Goal: Task Accomplishment & Management: Use online tool/utility

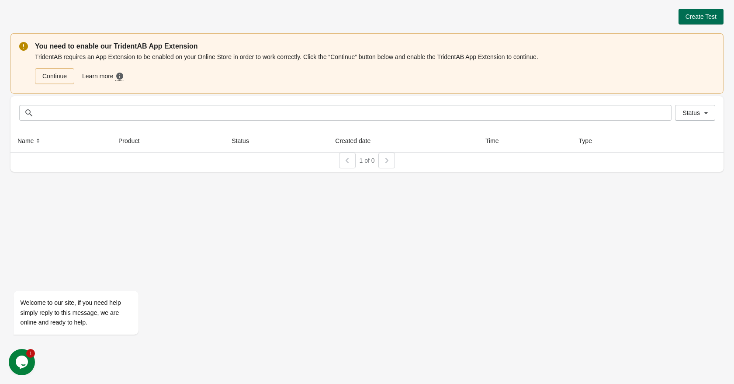
click at [706, 14] on span "Create Test" at bounding box center [701, 16] width 31 height 7
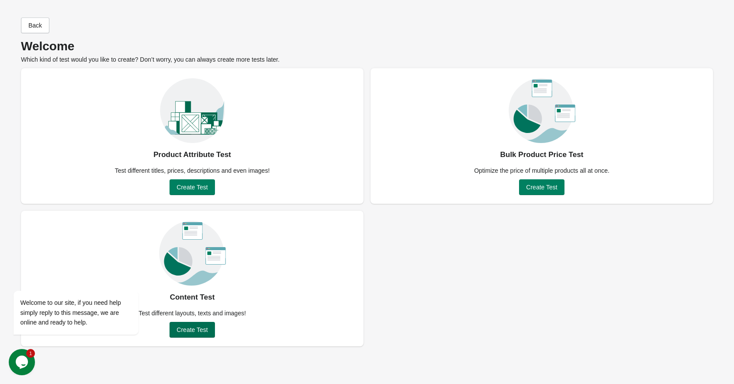
click at [194, 327] on span "Create Test" at bounding box center [192, 329] width 31 height 7
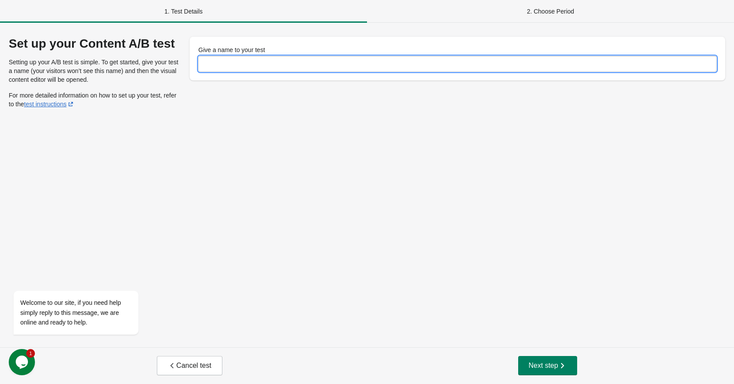
click at [280, 57] on input "Give a name to your test" at bounding box center [457, 64] width 518 height 16
type input "*******"
drag, startPoint x: 283, startPoint y: 139, endPoint x: 290, endPoint y: 142, distance: 7.5
click at [283, 139] on div "Set up your Content A/B test Setting up your A/B test is simple. To get started…" at bounding box center [367, 185] width 734 height 324
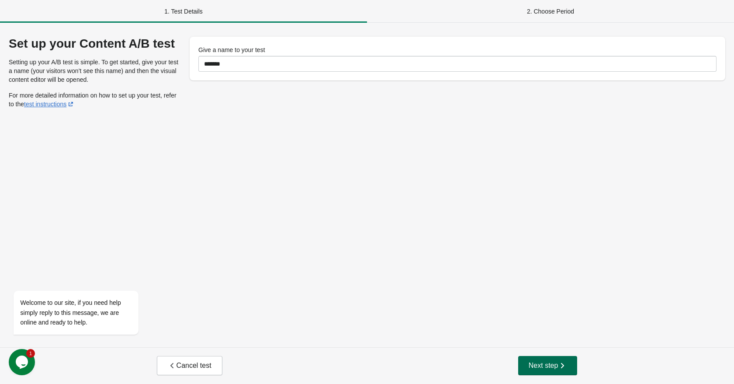
click at [559, 362] on icon "button" at bounding box center [562, 365] width 9 height 9
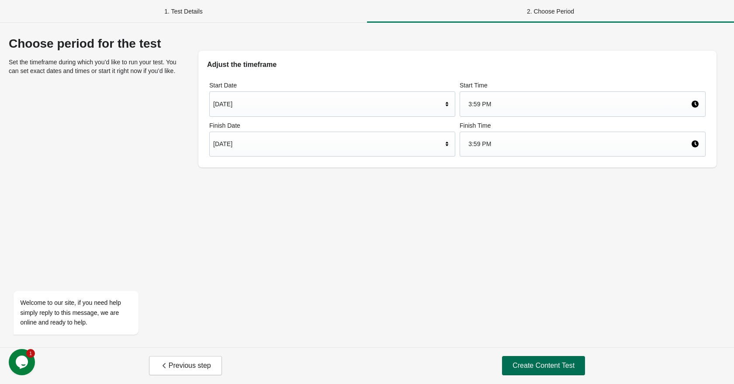
click at [529, 365] on span "Create Content Test" at bounding box center [544, 365] width 62 height 9
click at [468, 268] on div "Choose period for the test Set the timeframe during which you’d like to run you…" at bounding box center [367, 185] width 734 height 324
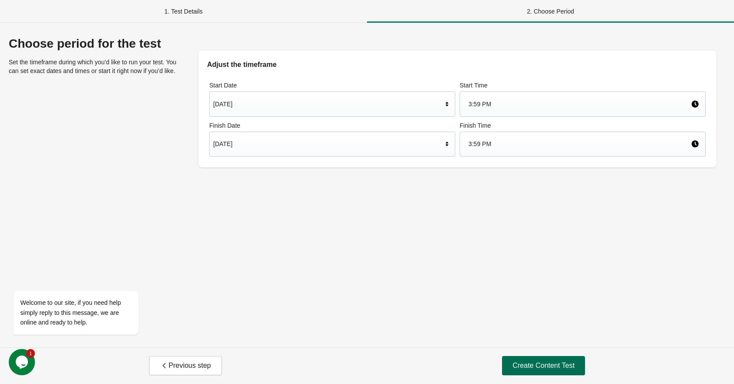
click at [549, 364] on span "Create Content Test" at bounding box center [544, 365] width 62 height 9
click at [186, 368] on span "Previous step" at bounding box center [185, 365] width 51 height 9
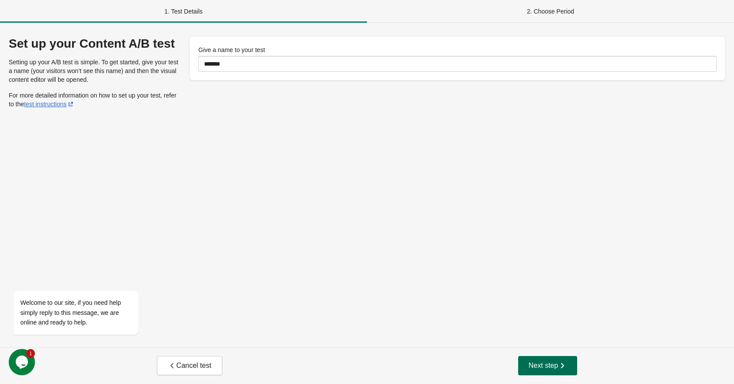
click at [532, 363] on span "Next step" at bounding box center [548, 365] width 38 height 9
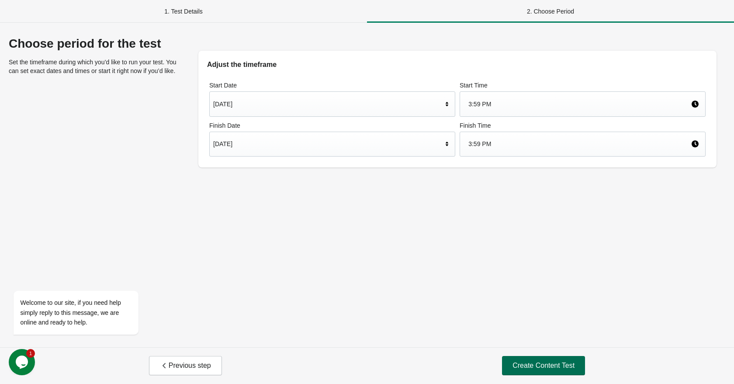
click at [532, 367] on span "Create Content Test" at bounding box center [544, 365] width 62 height 9
click at [531, 367] on span "Create Content Test" at bounding box center [544, 365] width 62 height 9
click at [531, 366] on span "Create Content Test" at bounding box center [544, 365] width 62 height 9
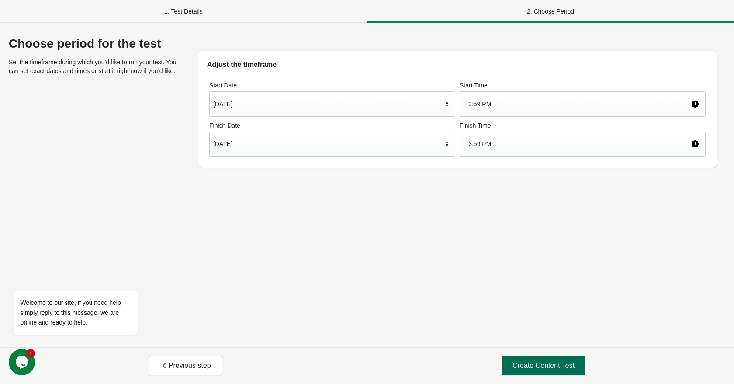
click at [528, 365] on span "Create Content Test" at bounding box center [544, 365] width 62 height 9
click at [526, 363] on span "Create Content Test" at bounding box center [544, 365] width 62 height 9
click at [525, 361] on span "Create Content Test" at bounding box center [544, 365] width 62 height 9
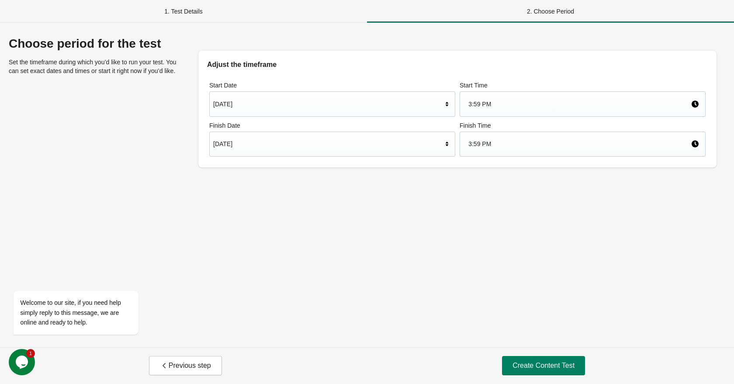
click at [234, 96] on div "[DATE]" at bounding box center [327, 104] width 229 height 17
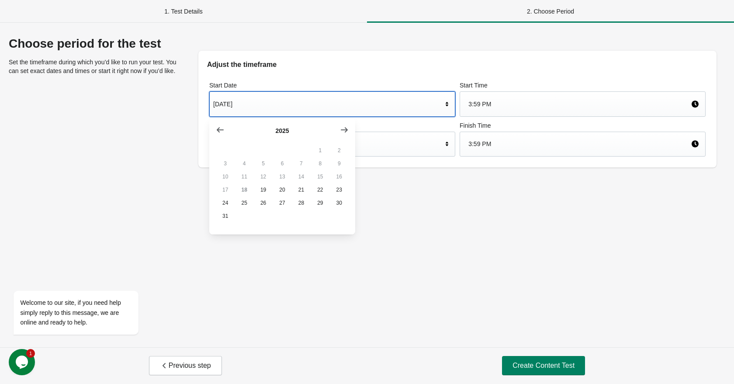
drag, startPoint x: 493, startPoint y: 254, endPoint x: 538, endPoint y: 186, distance: 81.7
click at [493, 254] on div "Choose period for the test Set the timeframe during which you’d like to run you…" at bounding box center [367, 185] width 734 height 324
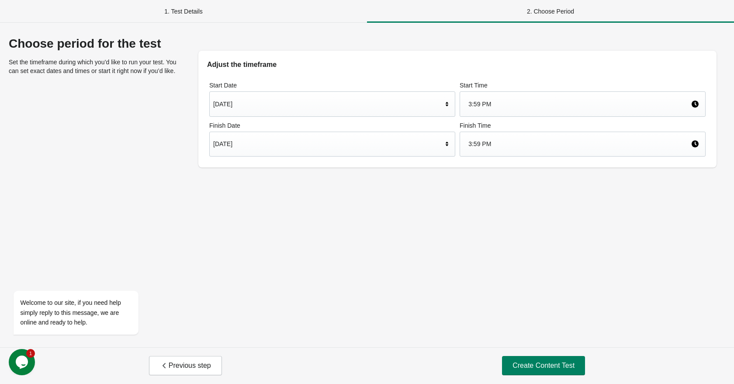
click at [558, 99] on div "3:59 PM" at bounding box center [580, 104] width 222 height 17
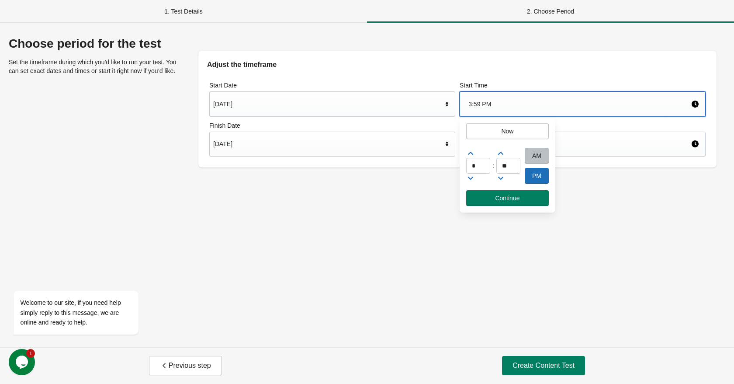
click at [532, 157] on div "AM" at bounding box center [537, 156] width 24 height 16
click at [530, 227] on div "Choose period for the test Set the timeframe during which you’d like to run you…" at bounding box center [367, 185] width 734 height 324
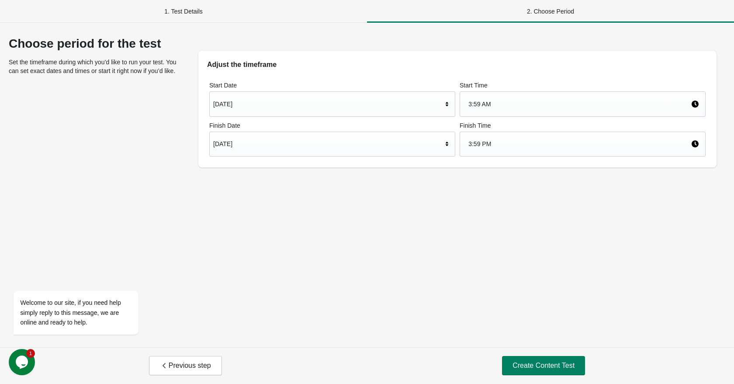
drag, startPoint x: 520, startPoint y: 243, endPoint x: 559, endPoint y: 308, distance: 75.7
click at [539, 257] on div "Choose period for the test Set the timeframe during which you’d like to run you…" at bounding box center [367, 185] width 734 height 324
click at [534, 367] on span "Create Content Test" at bounding box center [544, 365] width 62 height 9
click at [535, 367] on span "Create Content Test" at bounding box center [544, 365] width 62 height 9
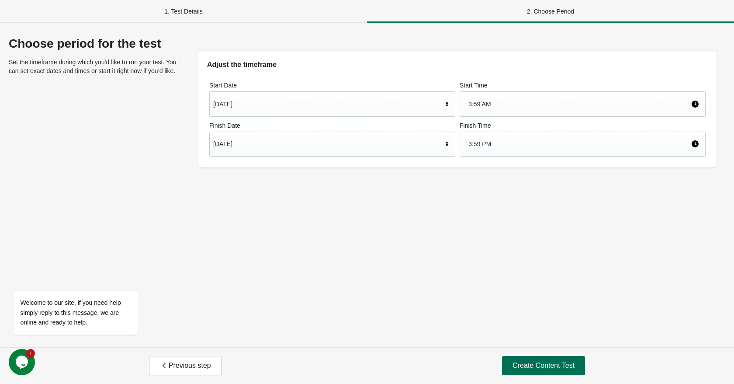
click at [535, 365] on span "Create Content Test" at bounding box center [544, 365] width 62 height 9
click at [535, 111] on div "3:59 AM" at bounding box center [580, 104] width 222 height 17
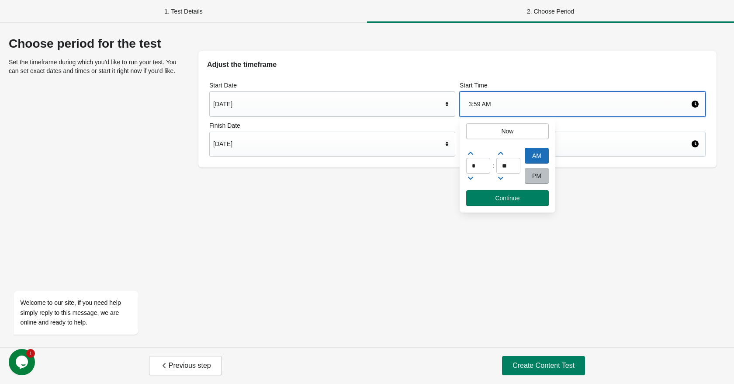
click at [539, 174] on div "PM" at bounding box center [537, 176] width 24 height 16
click at [547, 266] on div "Choose period for the test Set the timeframe during which you’d like to run you…" at bounding box center [367, 185] width 734 height 324
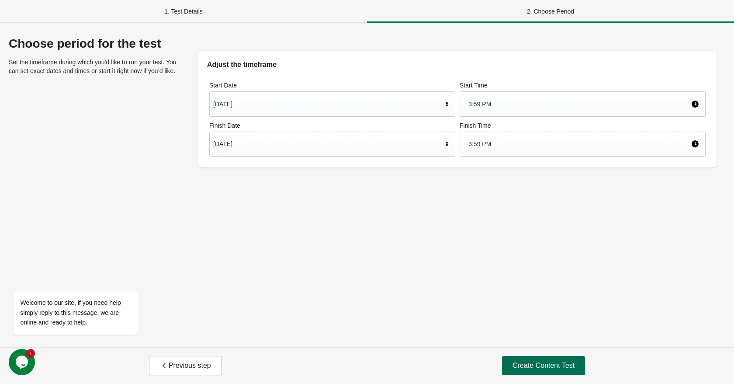
click at [531, 362] on button "Create Content Test" at bounding box center [543, 365] width 83 height 19
click at [533, 359] on button "Create Content Test" at bounding box center [543, 365] width 83 height 19
click at [535, 359] on button "Create Content Test" at bounding box center [543, 365] width 83 height 19
click at [534, 362] on span "Create Content Test" at bounding box center [544, 365] width 62 height 9
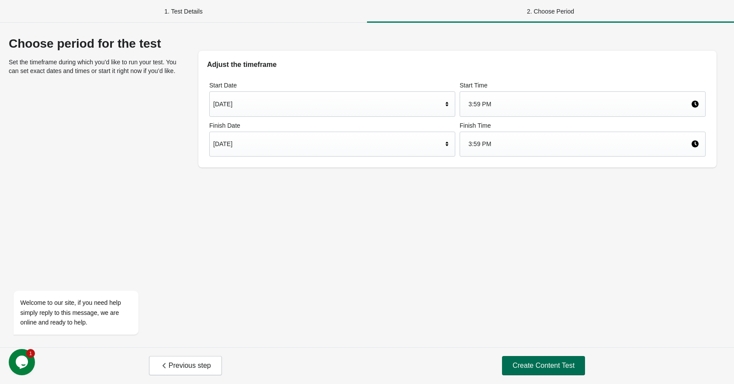
click at [534, 362] on span "Create Content Test" at bounding box center [544, 365] width 62 height 9
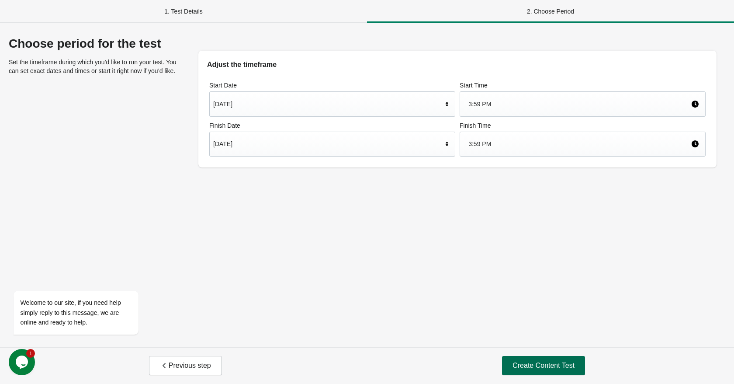
click at [534, 362] on span "Create Content Test" at bounding box center [544, 365] width 62 height 9
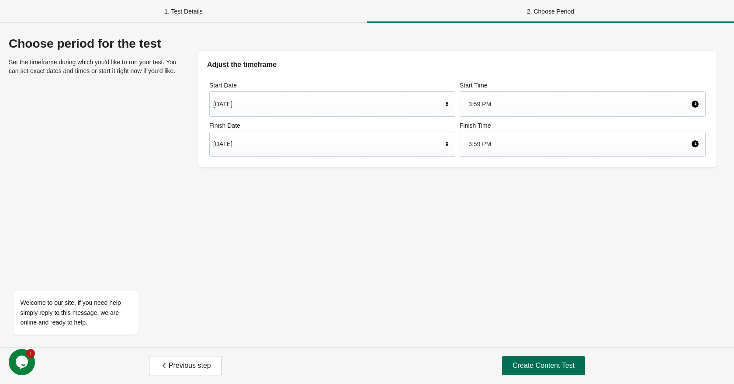
click at [533, 365] on span "Create Content Test" at bounding box center [544, 365] width 62 height 9
click at [264, 259] on div "Choose period for the test Set the timeframe during which you’d like to run you…" at bounding box center [367, 185] width 734 height 324
